Goal: Task Accomplishment & Management: Manage account settings

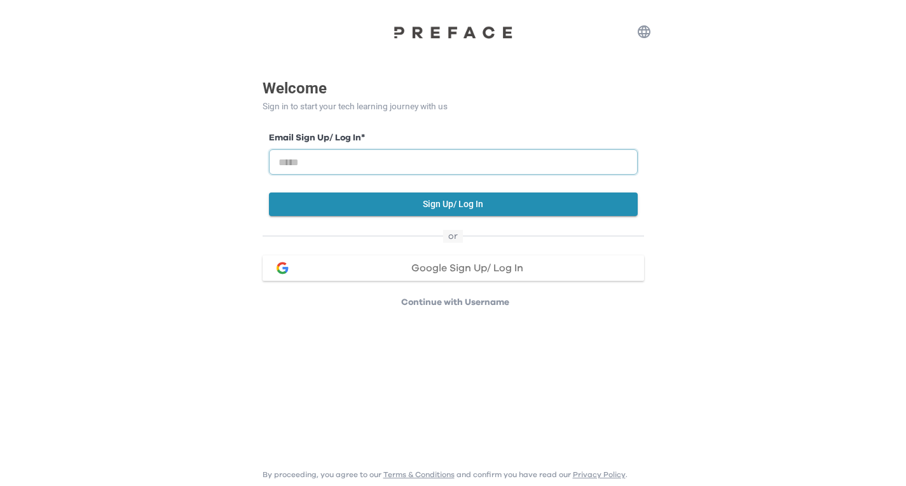
click at [483, 165] on input "email" at bounding box center [453, 161] width 369 height 25
type input "**********"
click at [511, 212] on button "Sign Up/ Log In" at bounding box center [453, 205] width 369 height 24
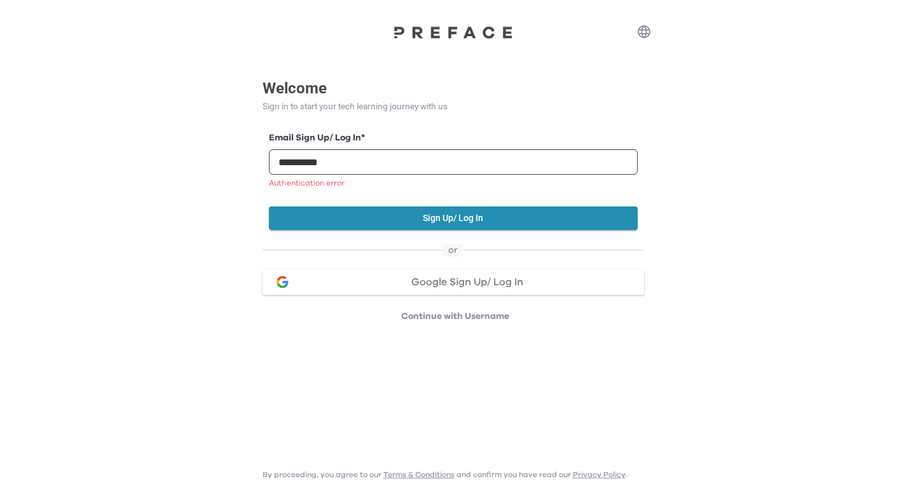
click at [486, 277] on span "Google Sign Up/ Log In" at bounding box center [467, 282] width 112 height 10
